Goal: Find specific page/section: Find specific page/section

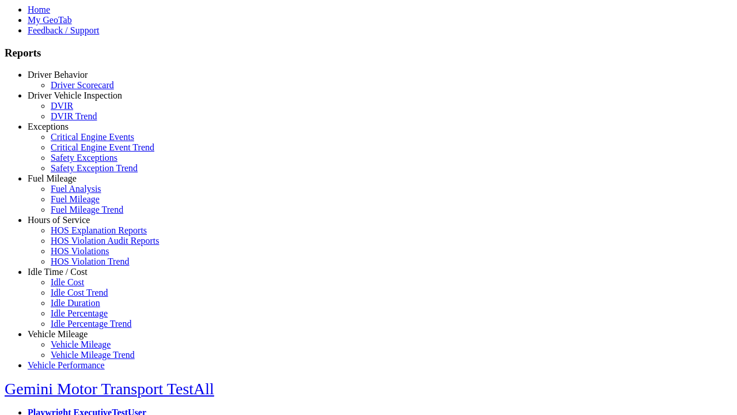
click at [66, 329] on link "Vehicle Mileage" at bounding box center [58, 334] width 60 height 10
click at [75, 350] on link "Vehicle Mileage Trend" at bounding box center [93, 355] width 84 height 10
select select "**********"
type input "**********"
